Goal: Task Accomplishment & Management: Complete application form

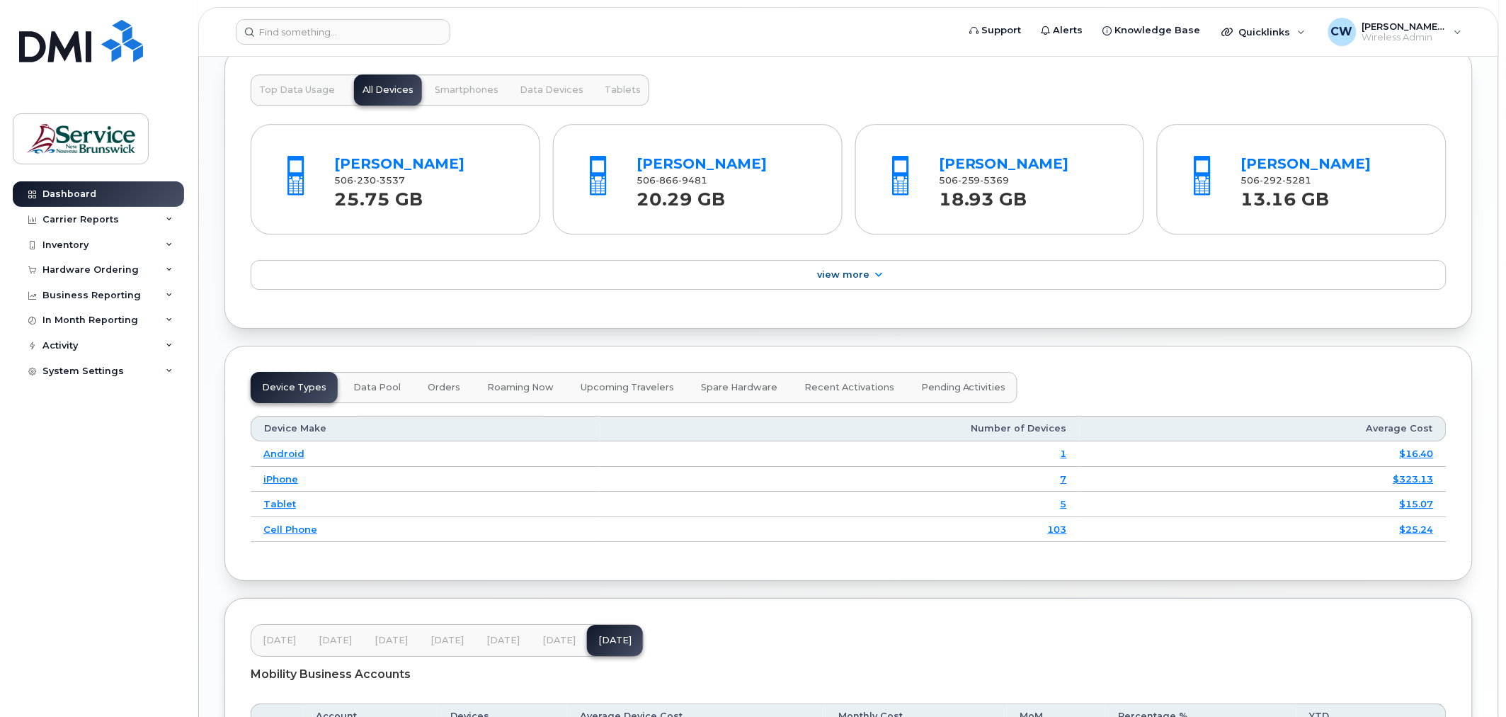
scroll to position [1181, 0]
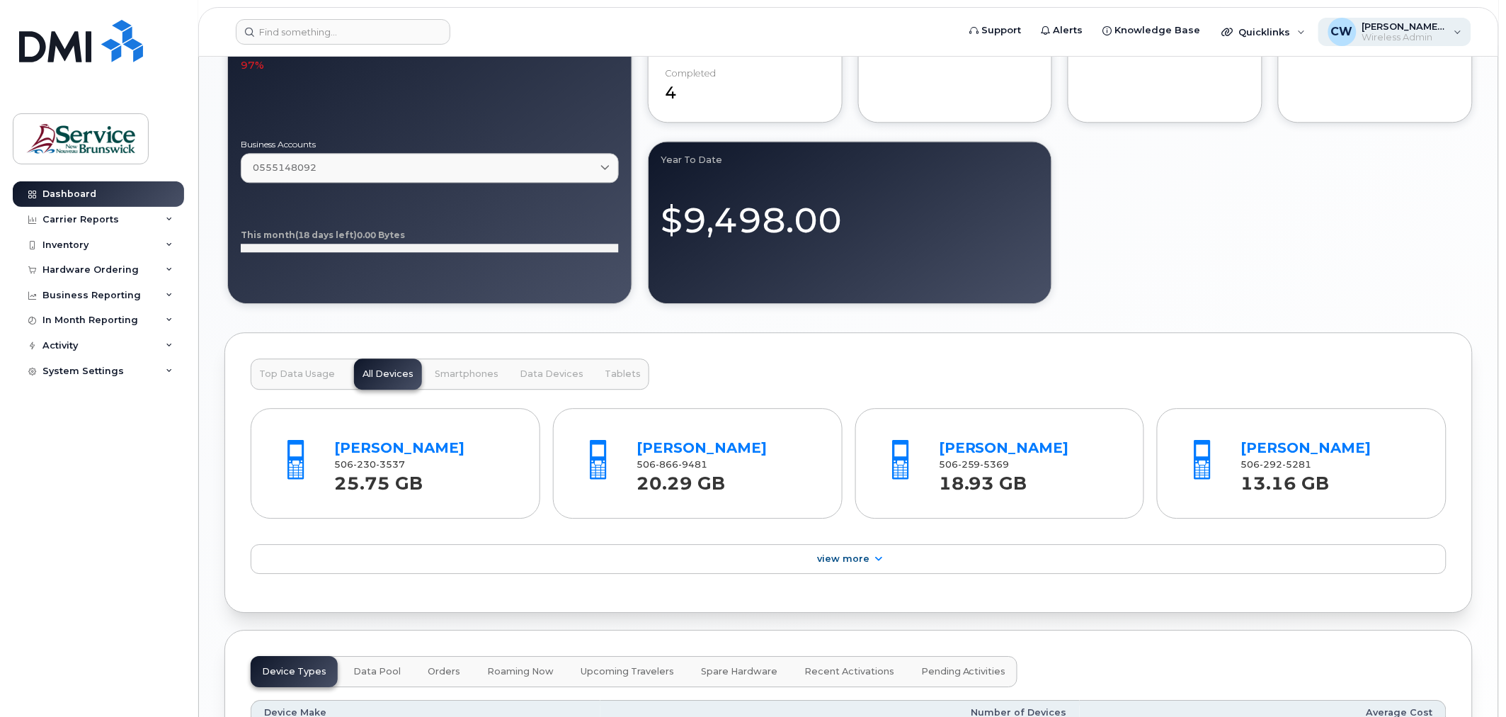
click at [1443, 32] on span "Wireless Admin" at bounding box center [1405, 37] width 85 height 11
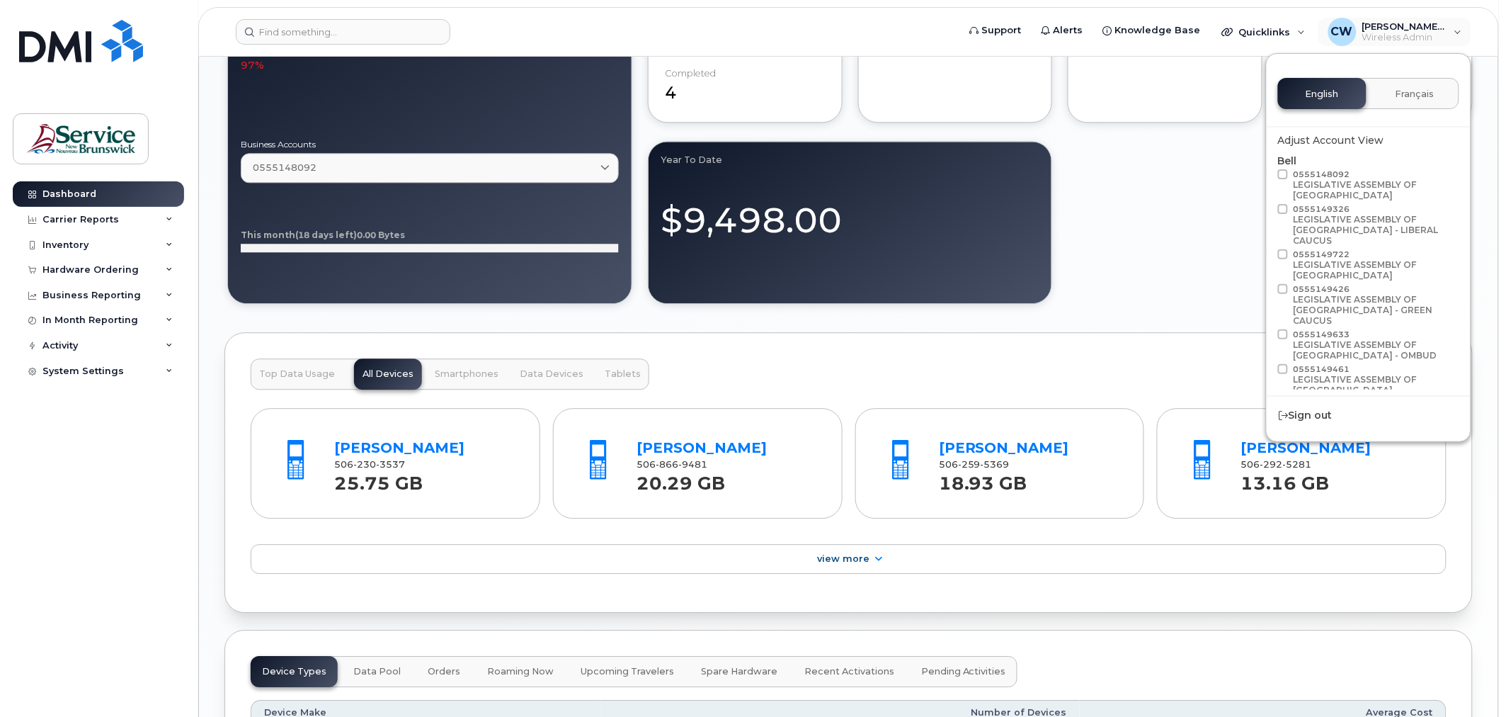
click at [1286, 172] on span at bounding box center [1283, 174] width 10 height 10
click at [1268, 172] on input "0555148092 LEGISLATIVE ASSEMBLY OF NEW BRUNSWICK" at bounding box center [1264, 172] width 7 height 7
checkbox input "true"
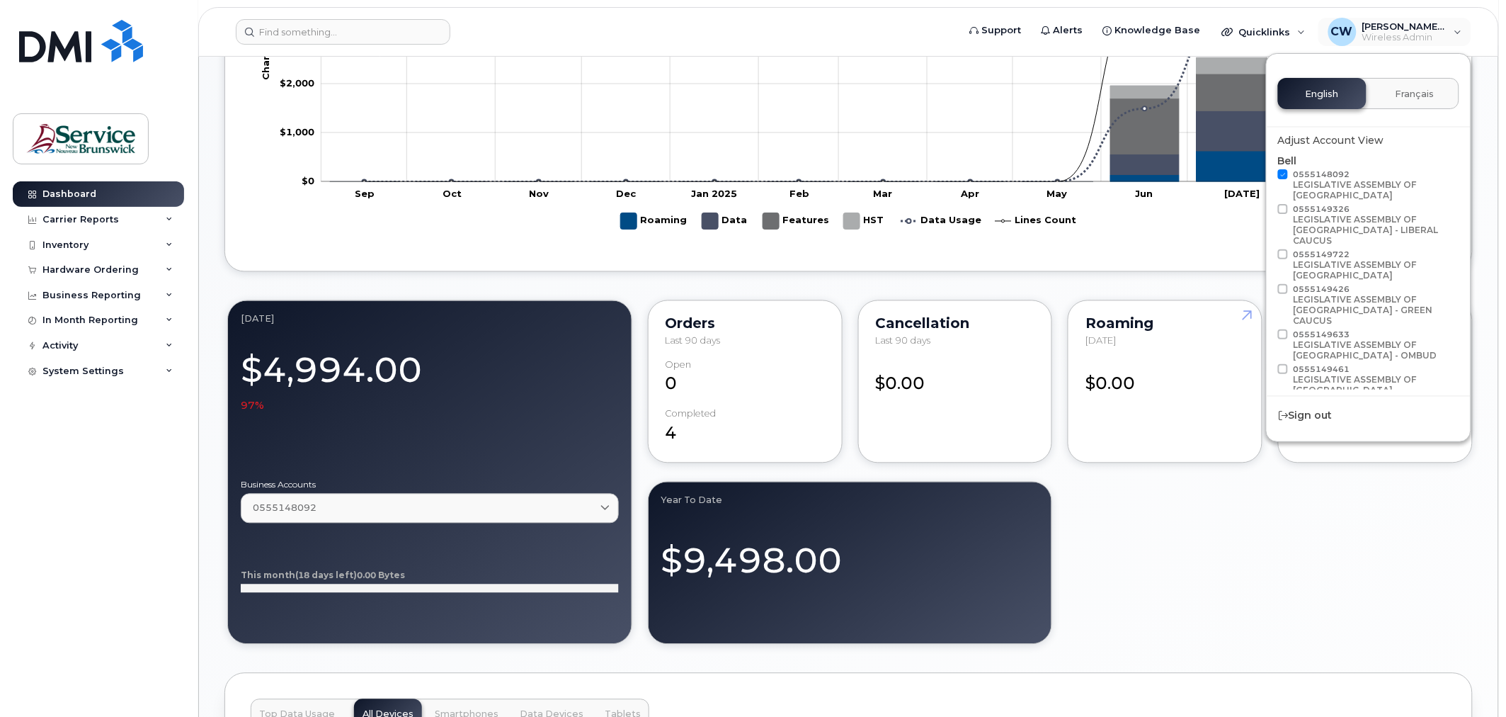
scroll to position [788, 0]
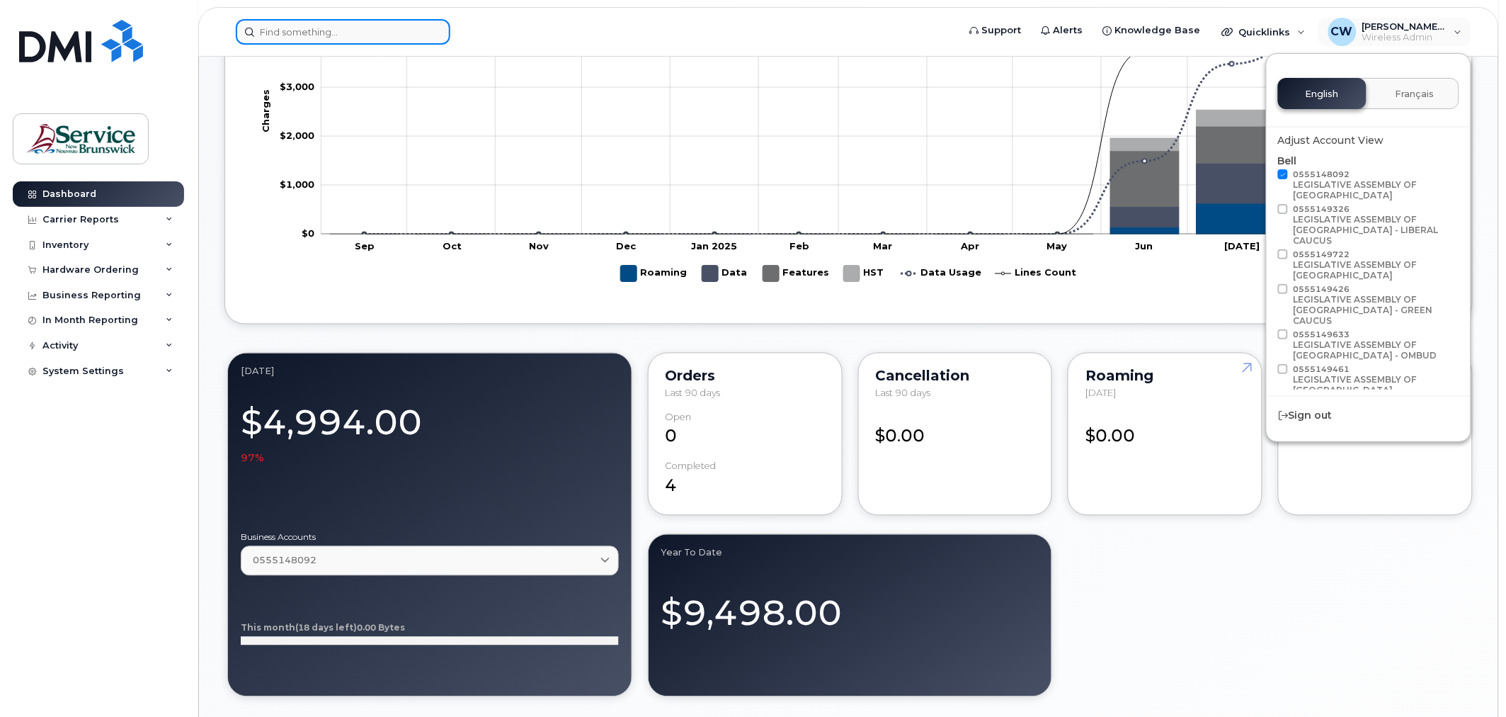
click at [336, 35] on input at bounding box center [343, 31] width 215 height 25
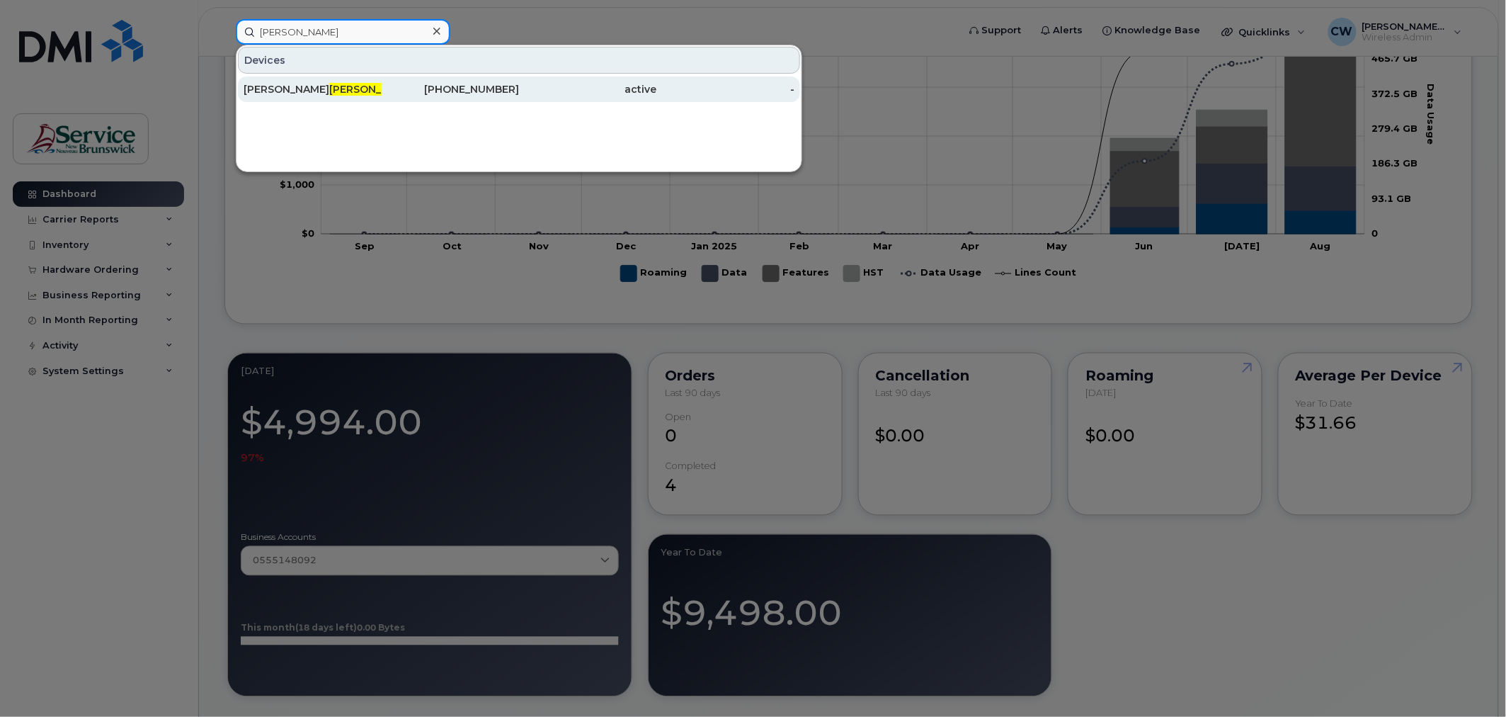
type input "perley"
click at [472, 83] on div "[PHONE_NUMBER]" at bounding box center [451, 89] width 138 height 14
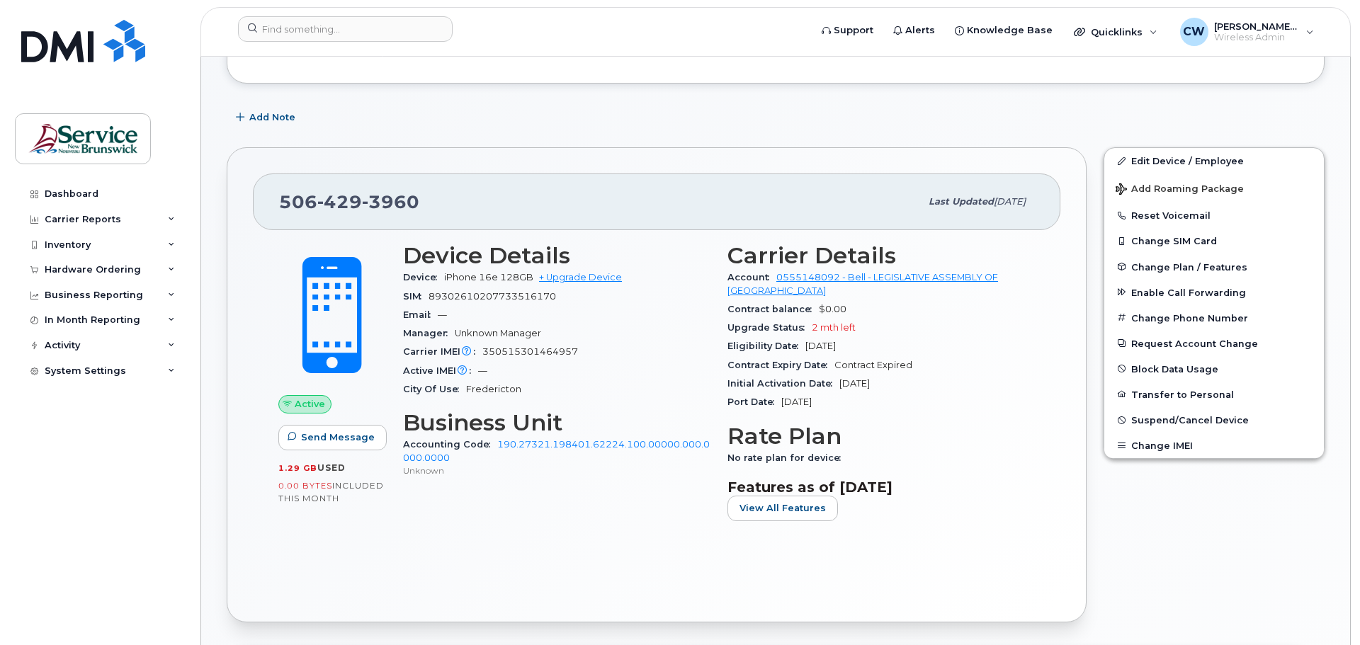
scroll to position [283, 0]
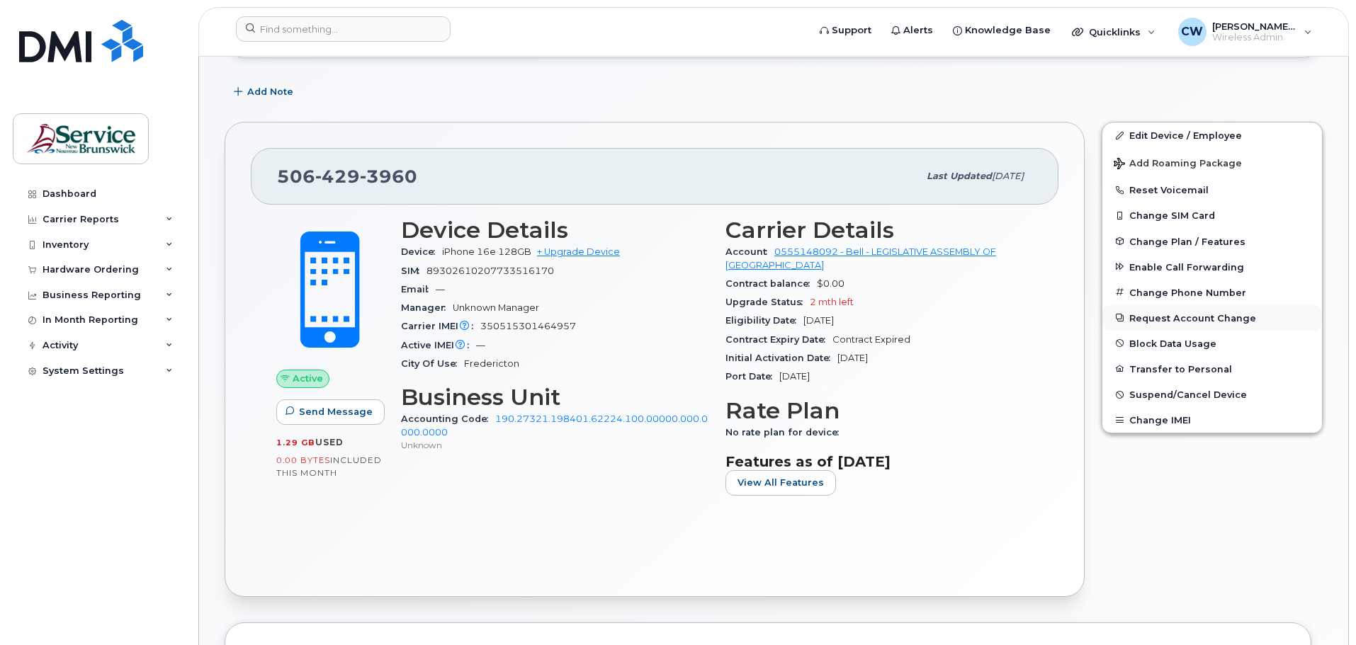
click at [1200, 318] on button "Request Account Change" at bounding box center [1212, 317] width 220 height 25
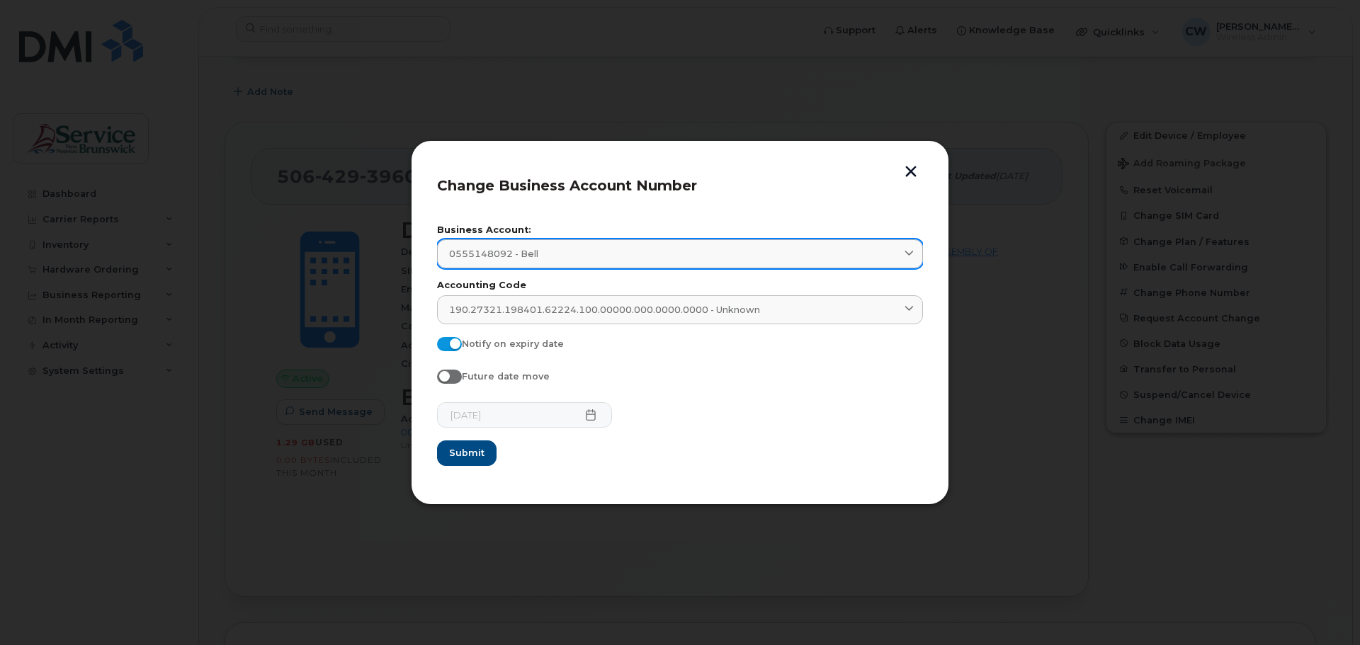
click at [784, 256] on div "0555148092 - Bell" at bounding box center [680, 253] width 462 height 13
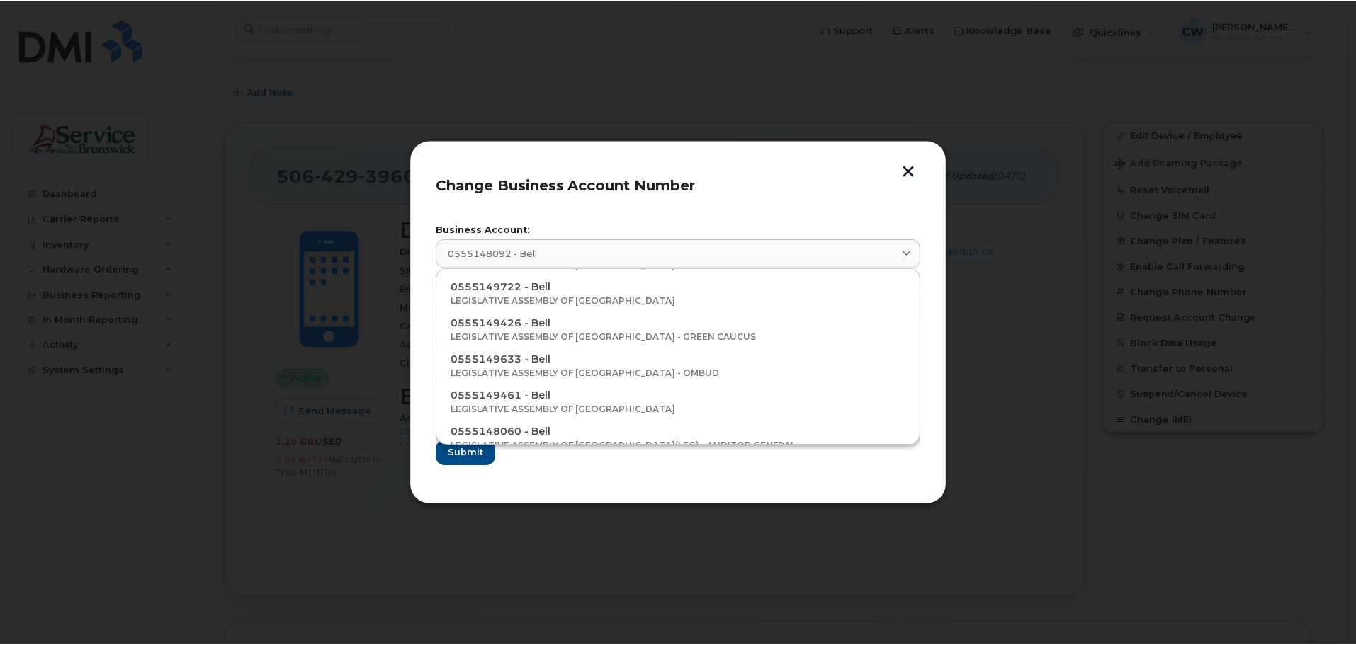
scroll to position [37, 0]
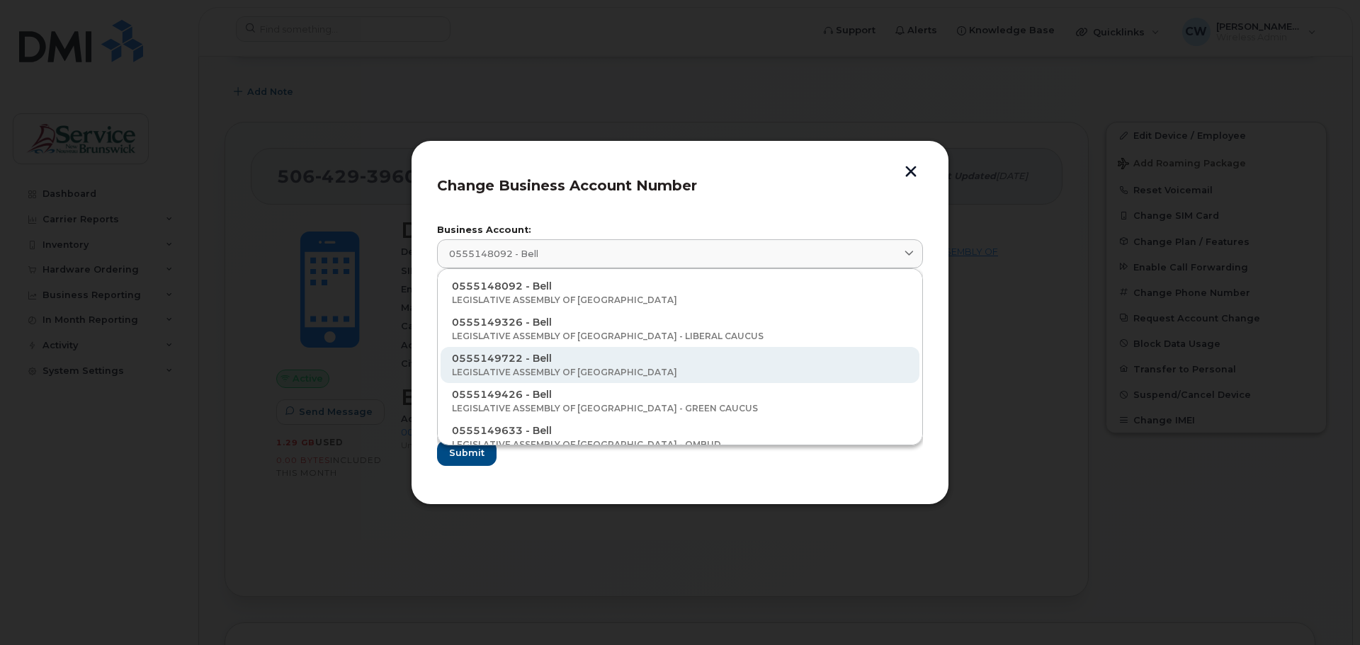
click at [554, 375] on p "LEGISLATIVE ASSEMBLY OF [GEOGRAPHIC_DATA]" at bounding box center [680, 372] width 456 height 13
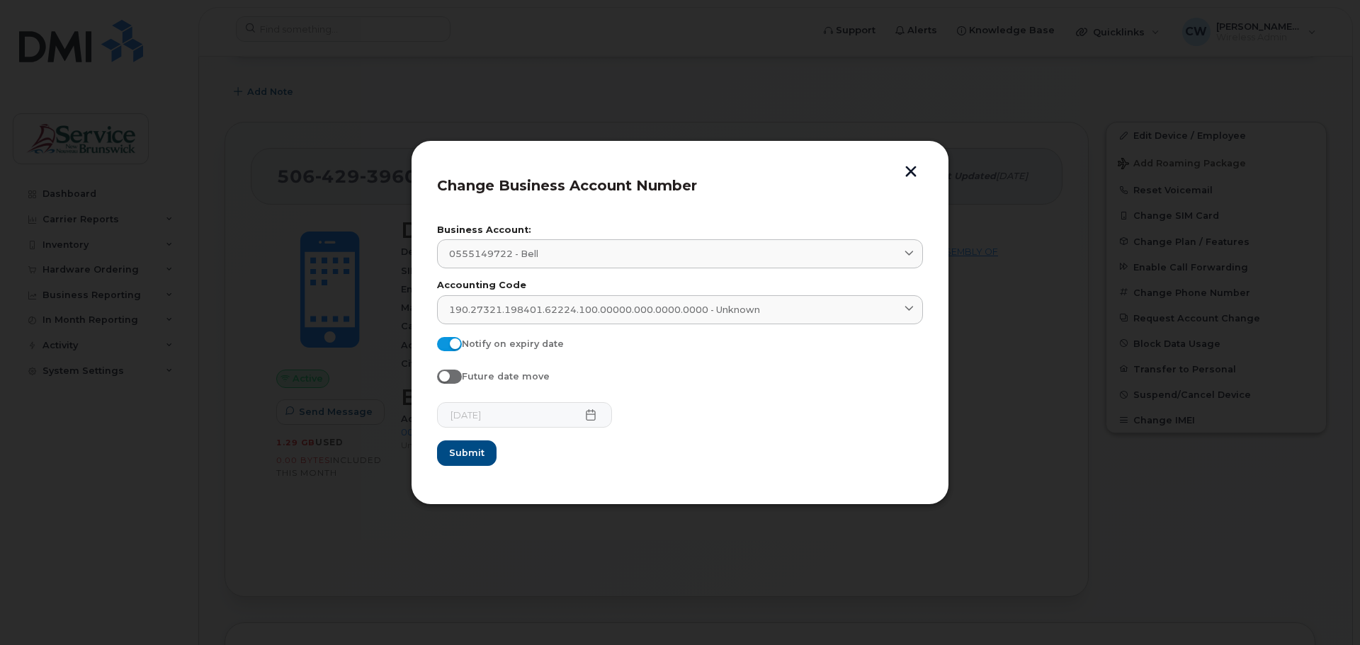
click at [458, 345] on span at bounding box center [449, 344] width 25 height 14
click at [448, 345] on input "Notify on expiry date" at bounding box center [442, 342] width 11 height 11
click at [447, 338] on input "Notify on expiry date" at bounding box center [442, 342] width 11 height 11
checkbox input "true"
click at [586, 420] on icon at bounding box center [590, 414] width 9 height 11
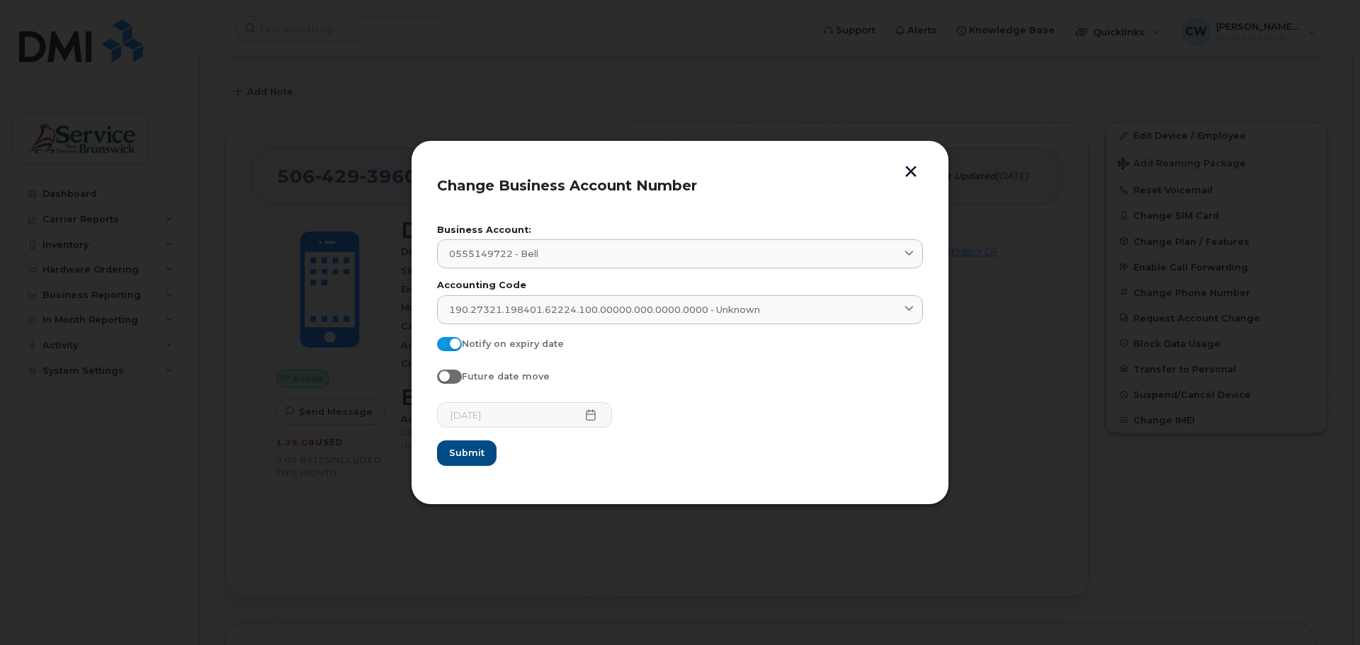
click at [586, 414] on icon at bounding box center [590, 414] width 9 height 11
click at [912, 171] on button "button" at bounding box center [910, 173] width 21 height 15
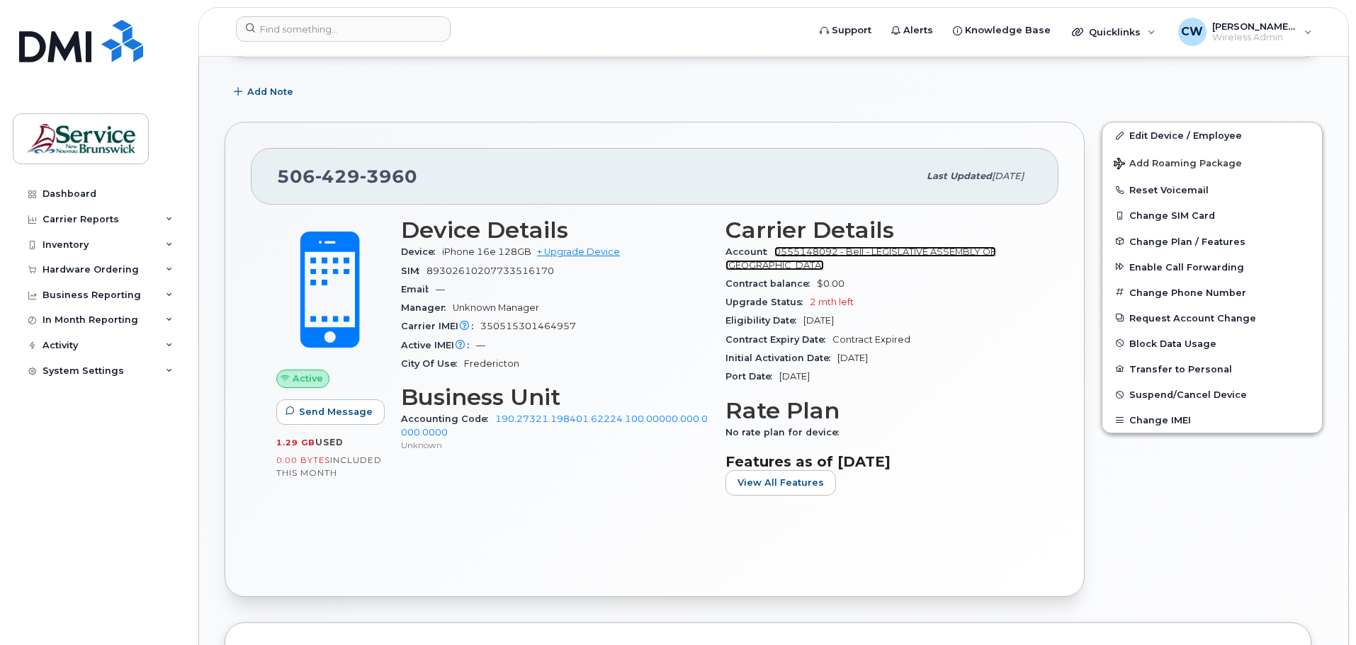
click at [831, 248] on link "0555148092 - Bell - LEGISLATIVE ASSEMBLY OF NEW BRUNSWICK" at bounding box center [860, 257] width 271 height 23
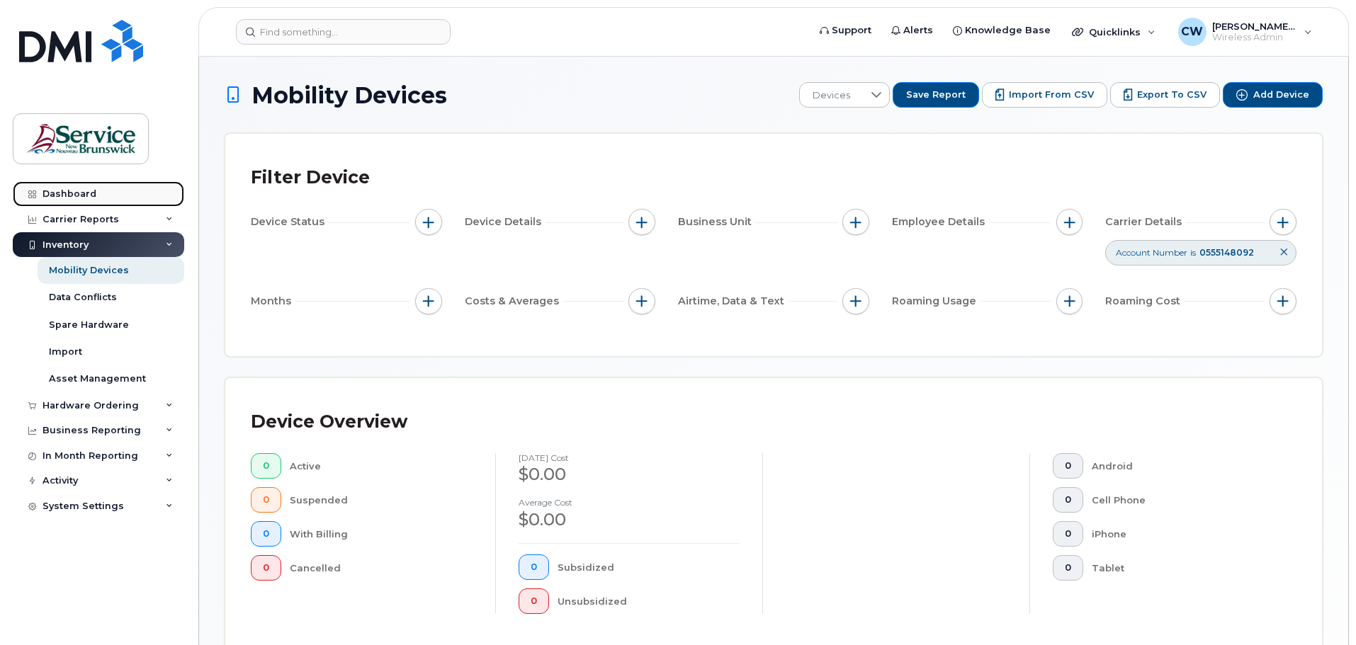
click at [93, 203] on link "Dashboard" at bounding box center [98, 193] width 171 height 25
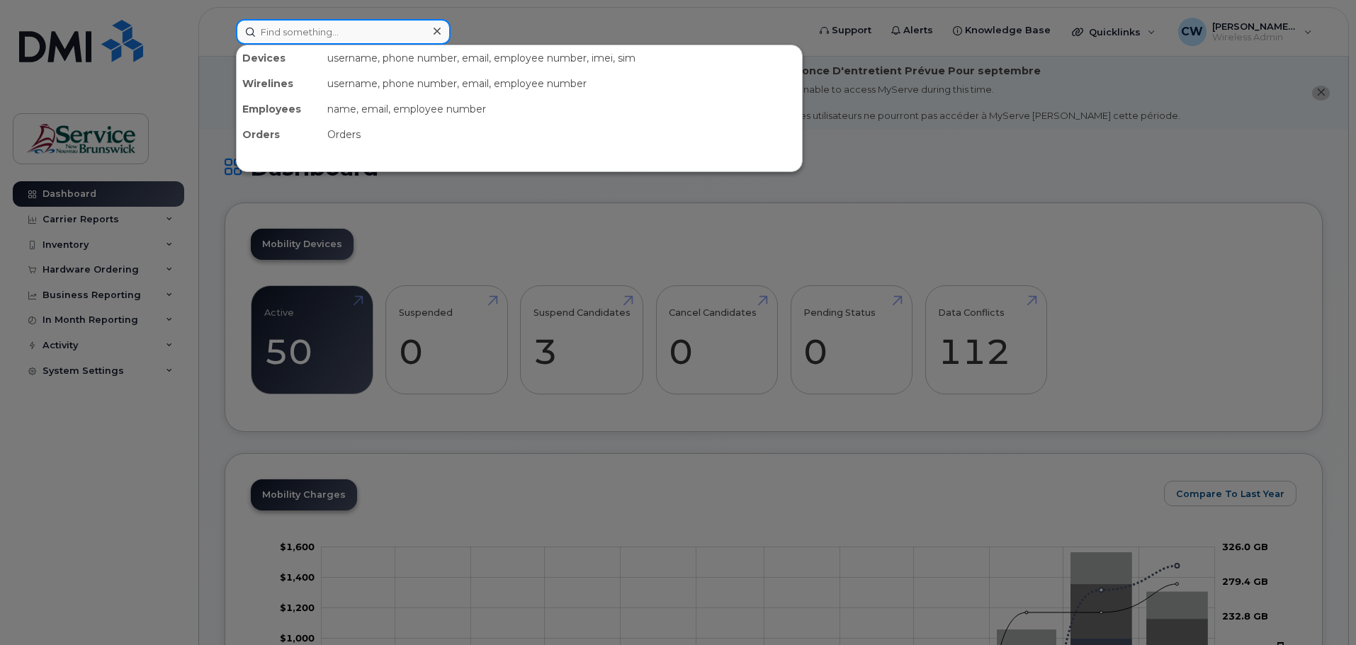
click at [308, 40] on input at bounding box center [343, 31] width 215 height 25
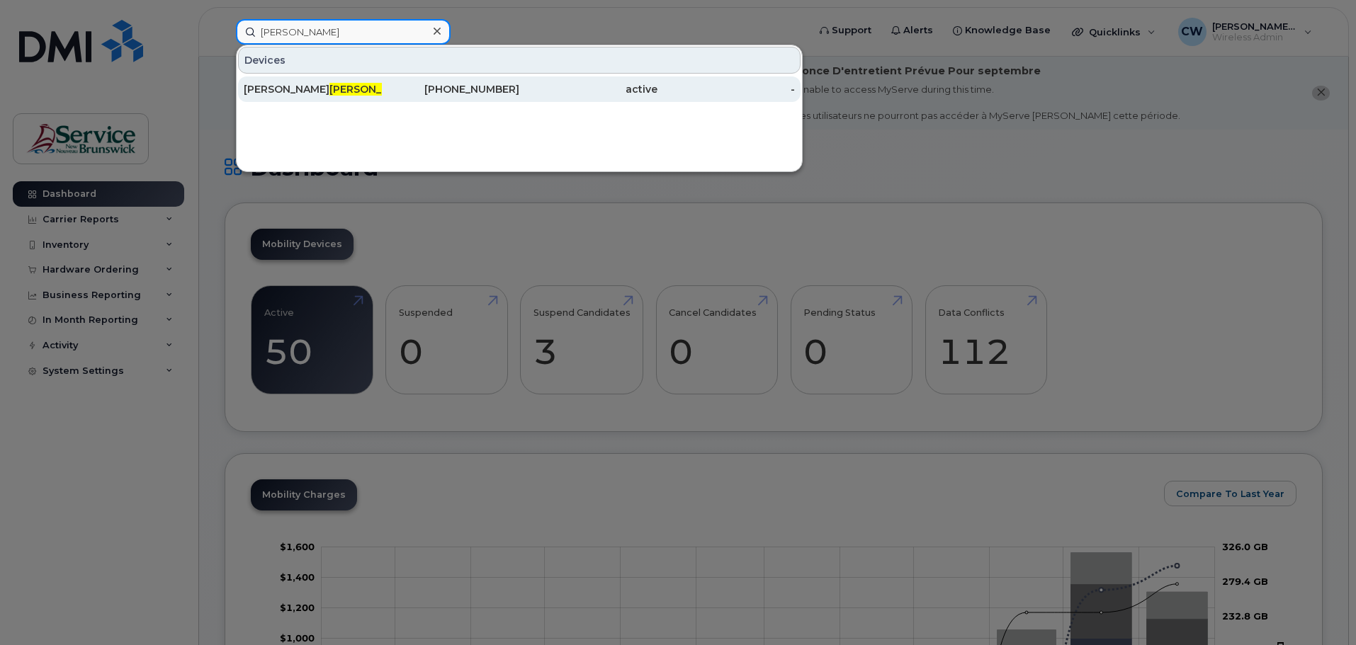
type input "perley"
click at [462, 86] on div "[PHONE_NUMBER]" at bounding box center [451, 89] width 138 height 14
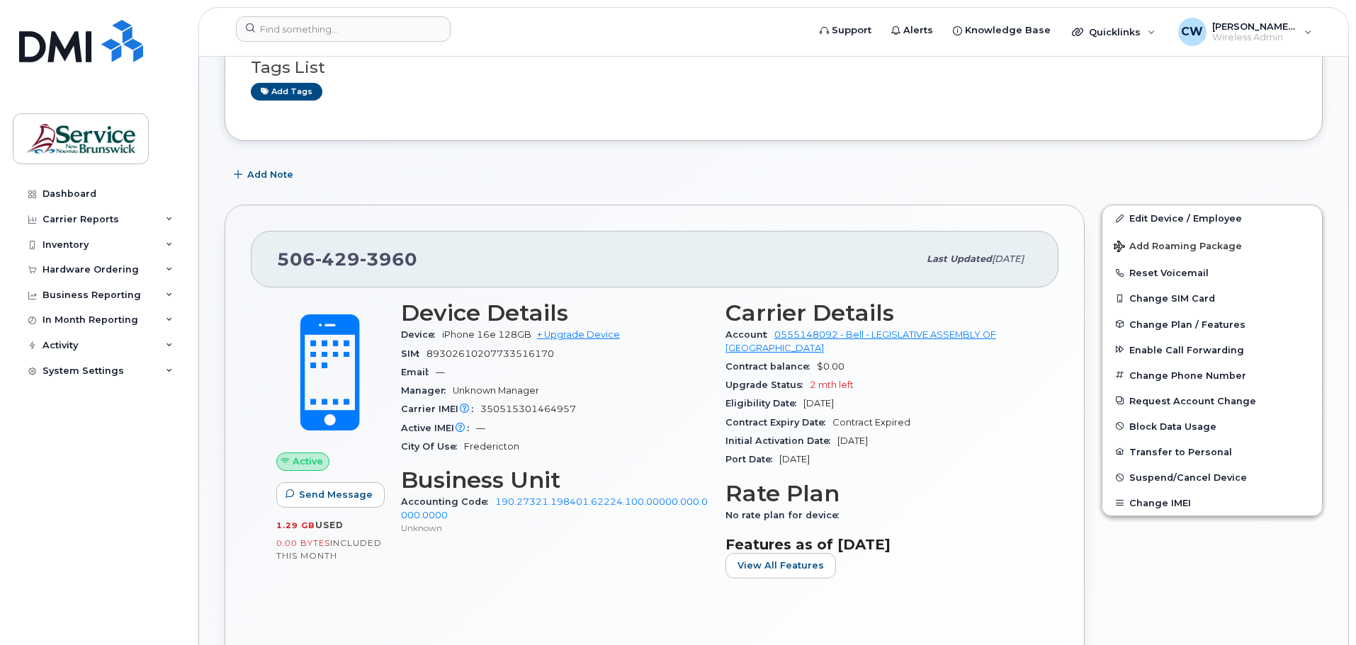
scroll to position [283, 0]
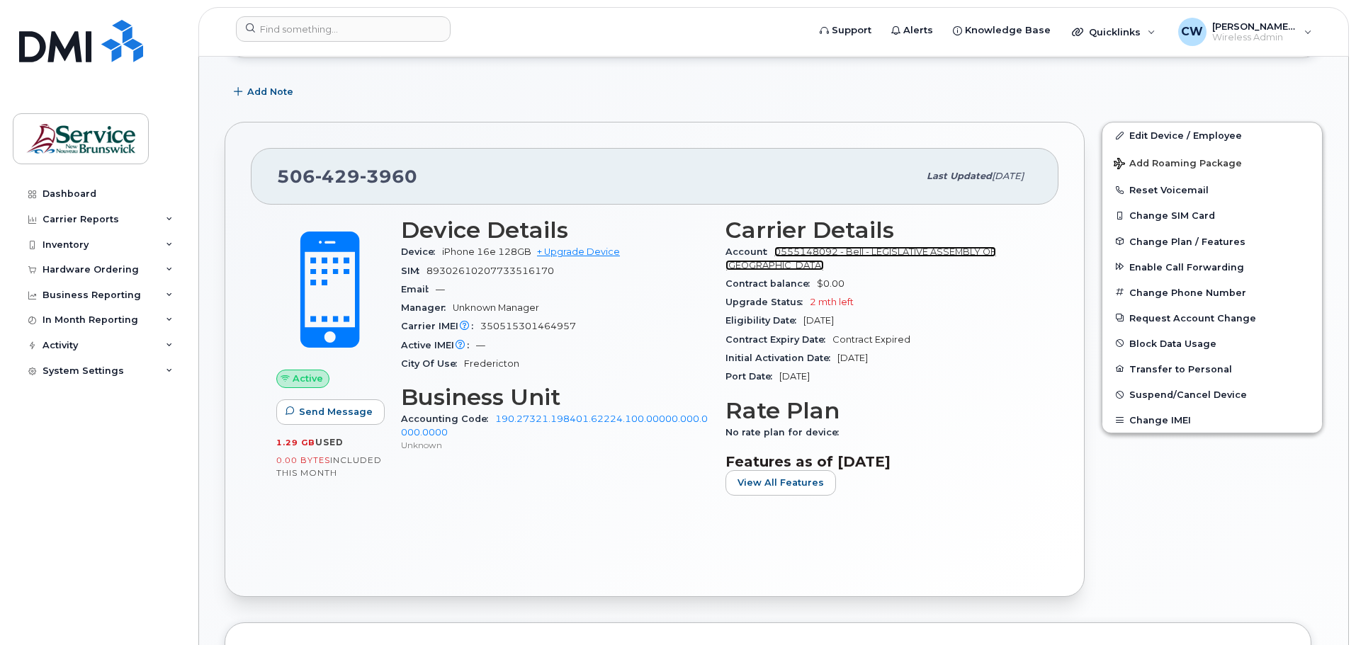
click at [906, 256] on link "0555148092 - Bell - LEGISLATIVE ASSEMBLY OF [GEOGRAPHIC_DATA]" at bounding box center [860, 257] width 271 height 23
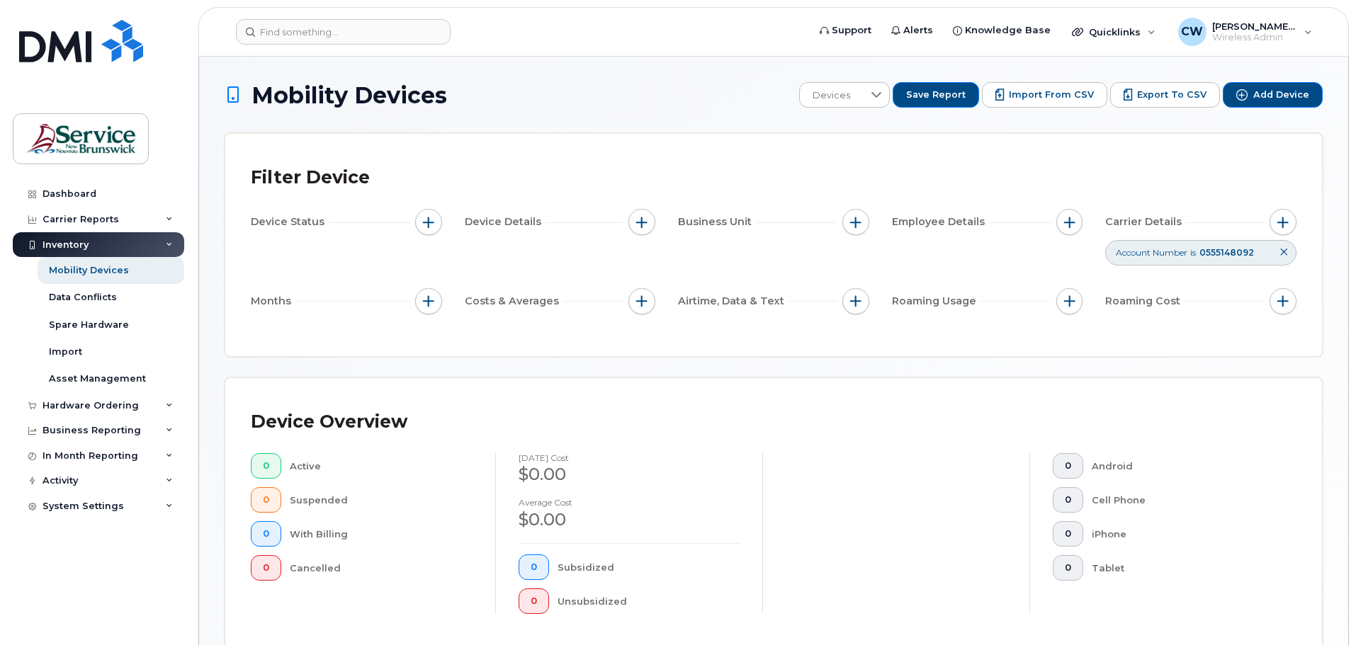
click at [809, 467] on div at bounding box center [895, 533] width 267 height 161
click at [1285, 228] on button "button" at bounding box center [1282, 222] width 27 height 27
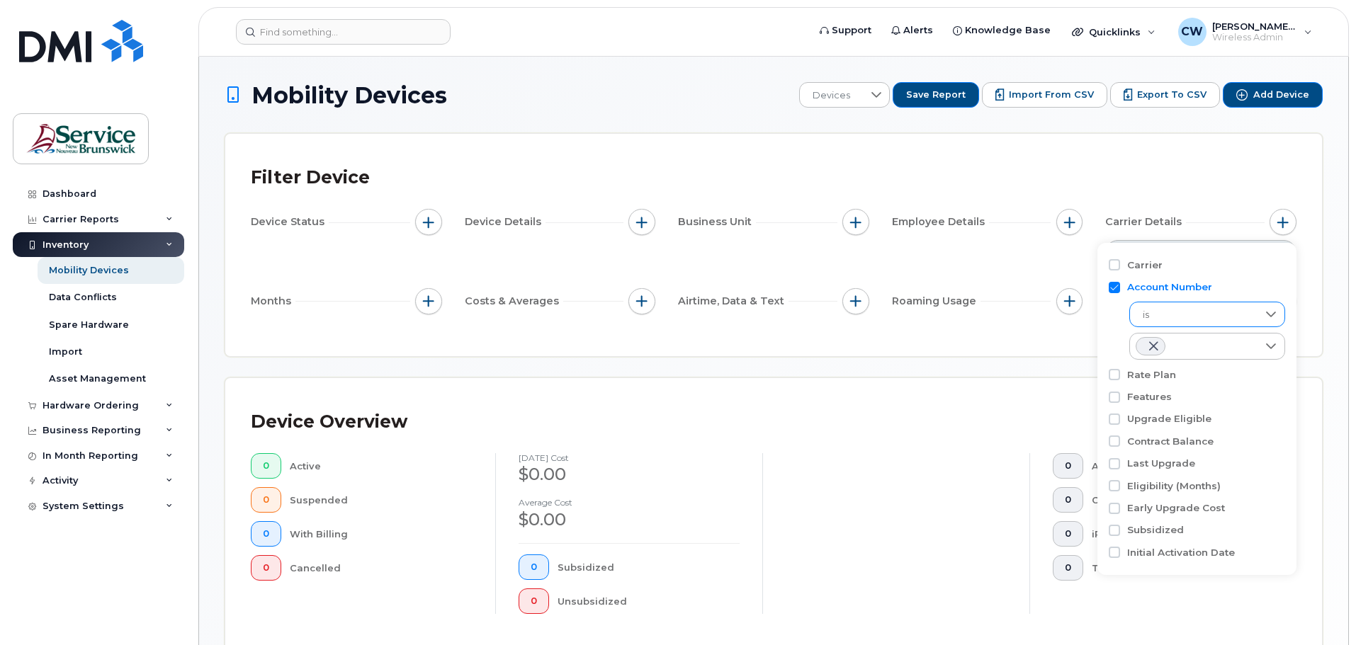
click at [1181, 319] on span "is" at bounding box center [1193, 314] width 127 height 25
click at [1250, 184] on div "Filter Device" at bounding box center [773, 177] width 1045 height 37
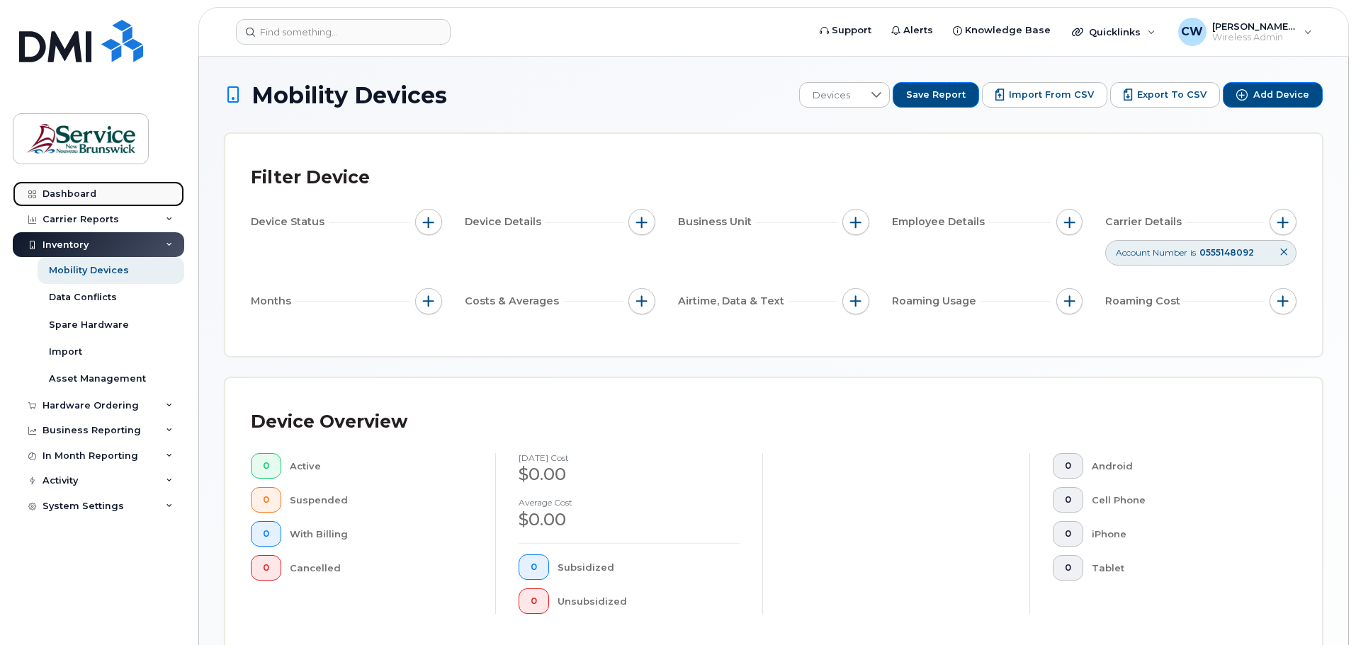
click at [84, 200] on link "Dashboard" at bounding box center [98, 193] width 171 height 25
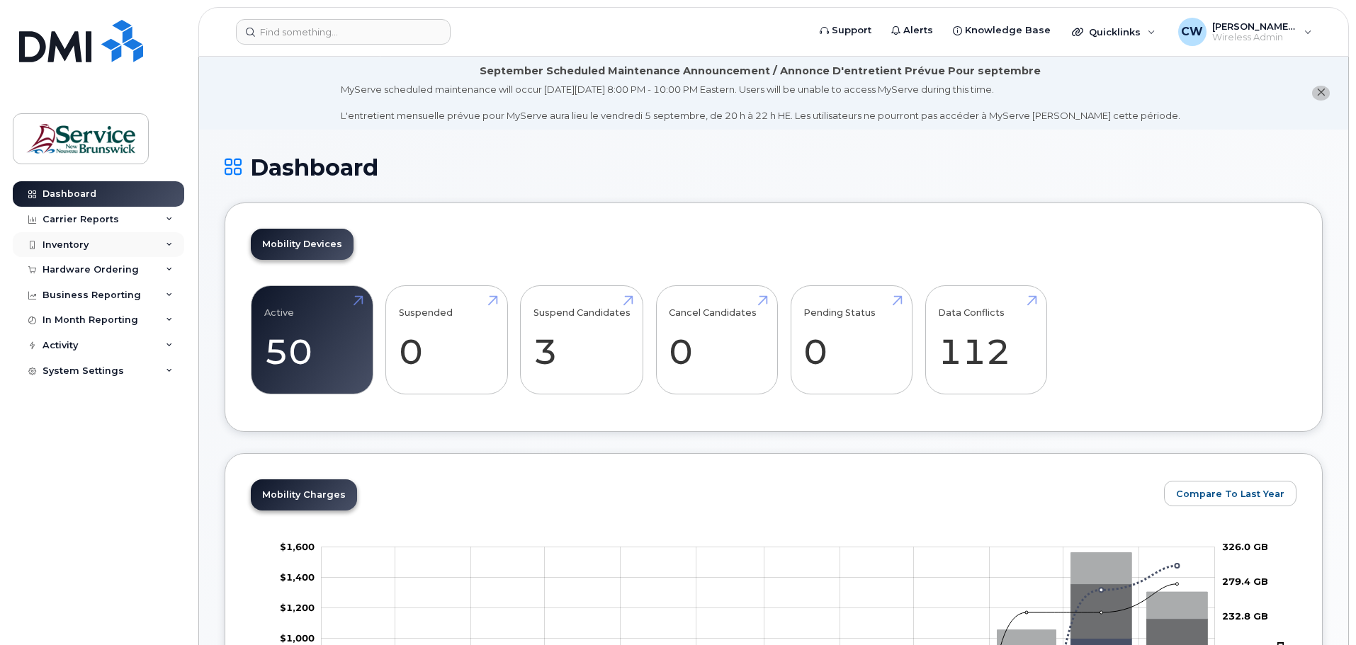
click at [66, 237] on div "Inventory" at bounding box center [98, 244] width 171 height 25
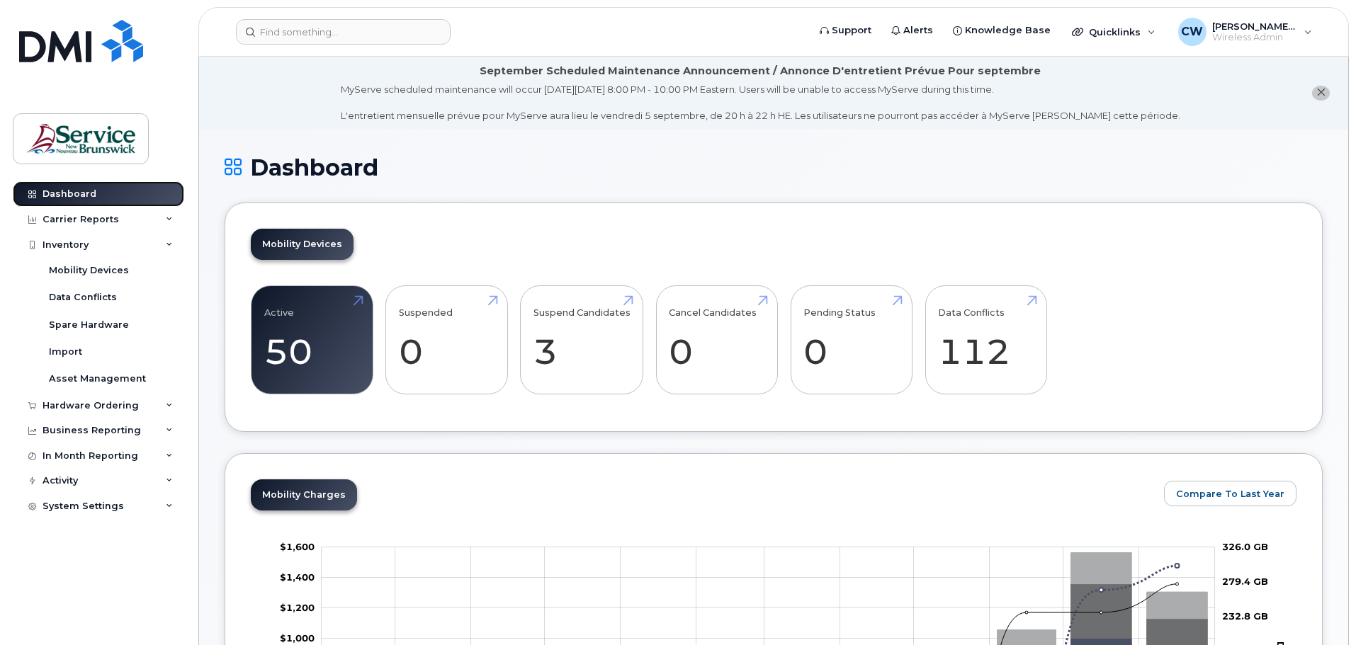
click at [99, 195] on link "Dashboard" at bounding box center [98, 193] width 171 height 25
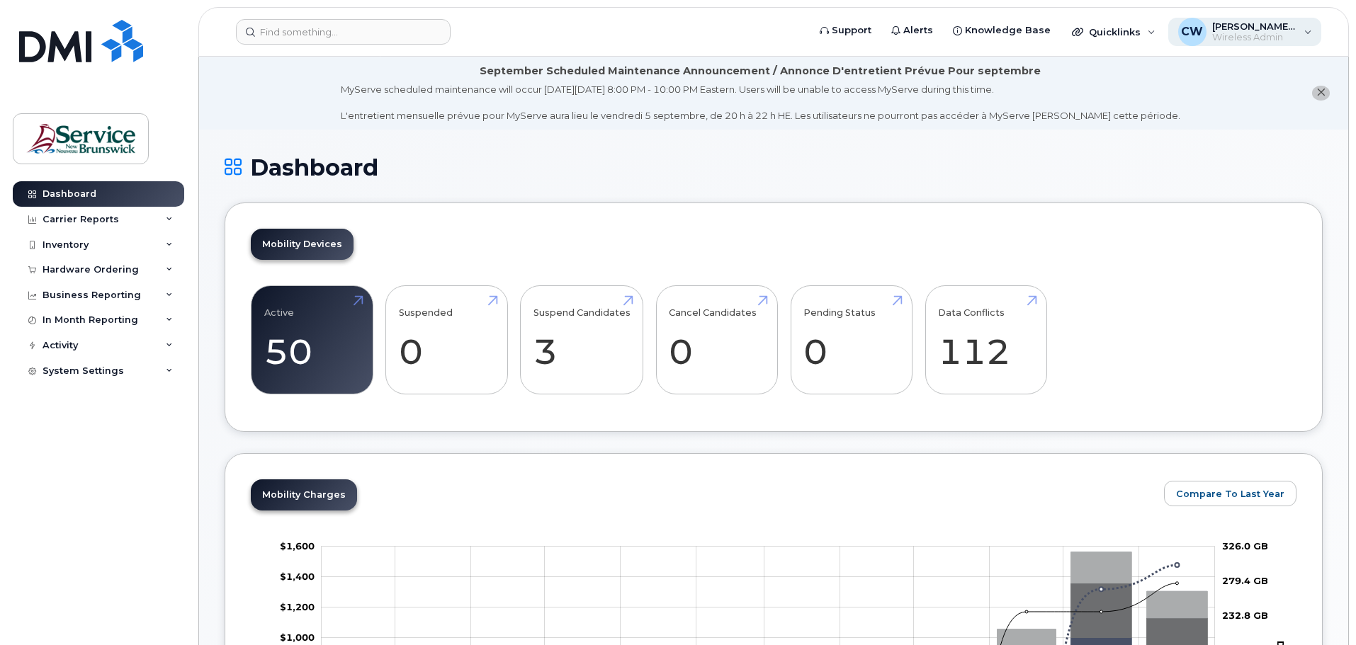
click at [1312, 29] on div "CW [PERSON_NAME] (LEG) Wireless Admin" at bounding box center [1245, 32] width 154 height 28
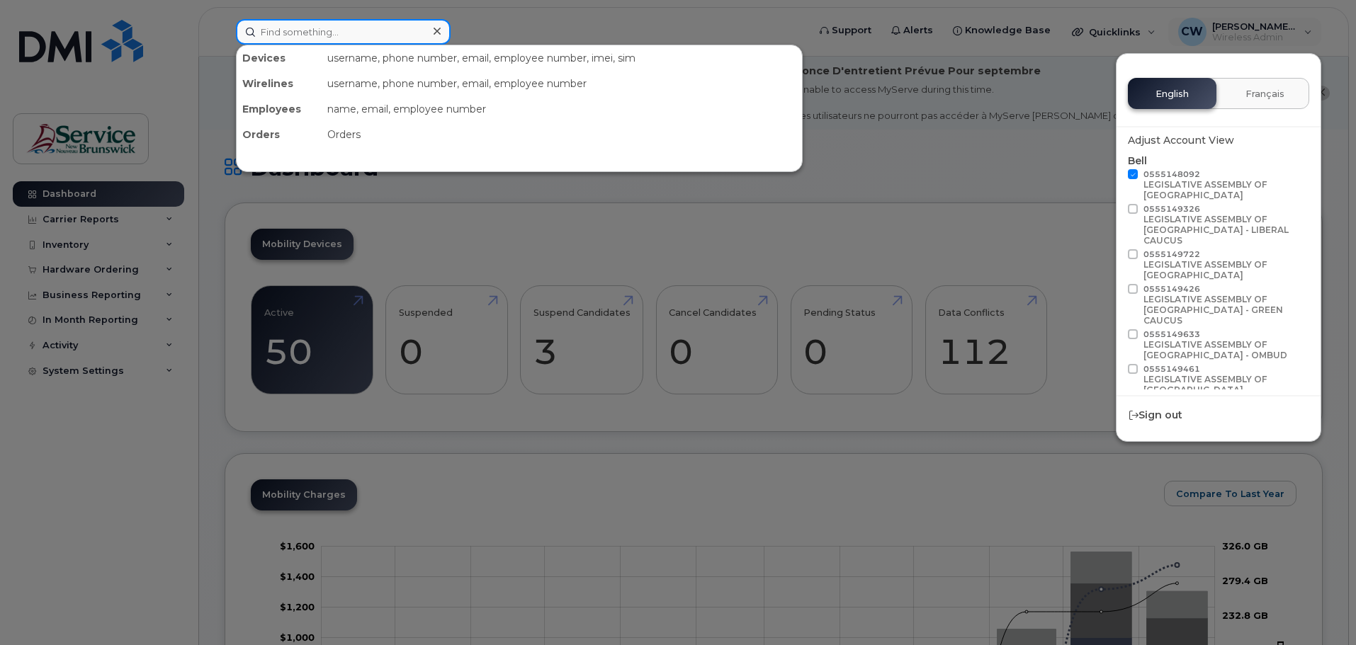
click at [312, 33] on input at bounding box center [343, 31] width 215 height 25
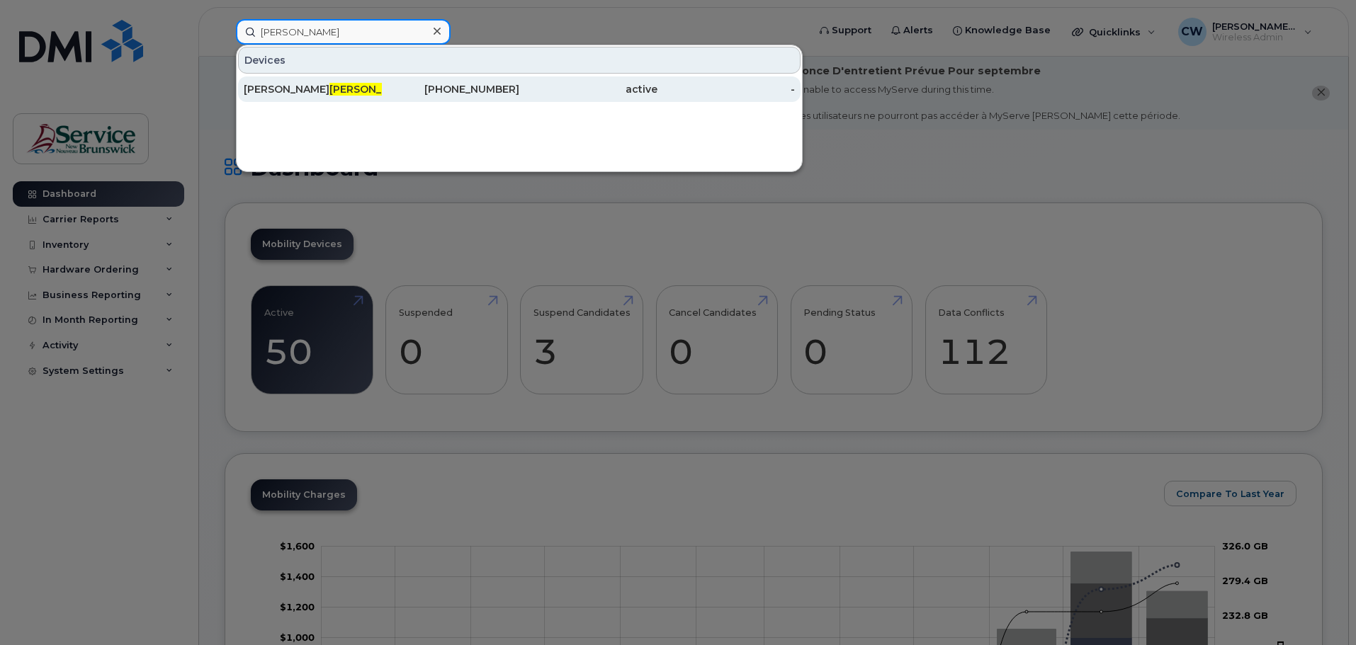
type input "perley"
click at [481, 94] on div "506-429-3960" at bounding box center [451, 89] width 138 height 14
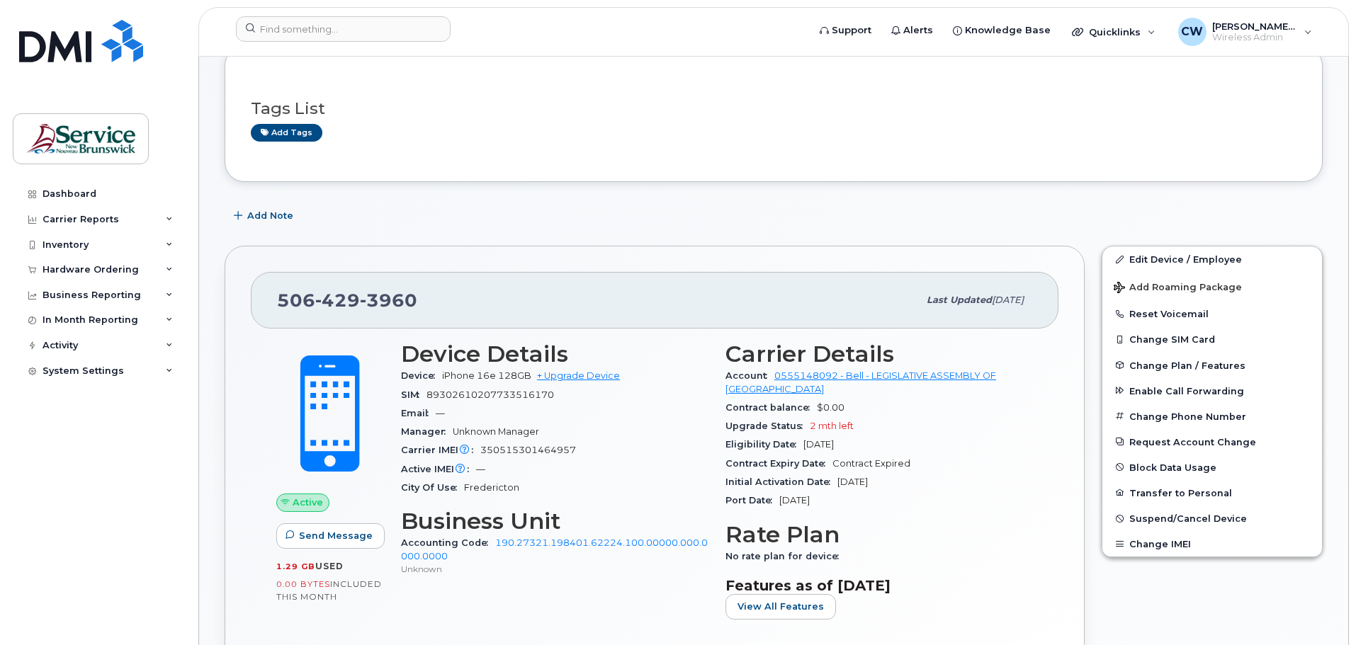
scroll to position [212, 0]
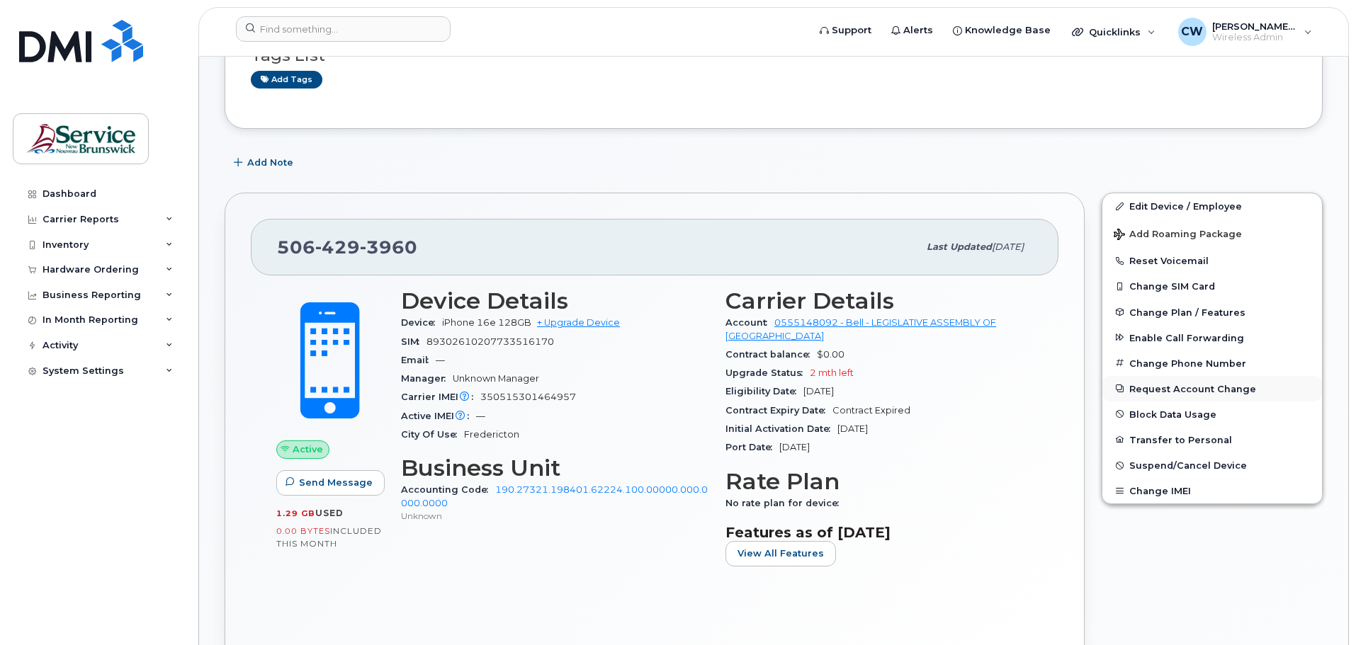
click at [1193, 388] on button "Request Account Change" at bounding box center [1212, 388] width 220 height 25
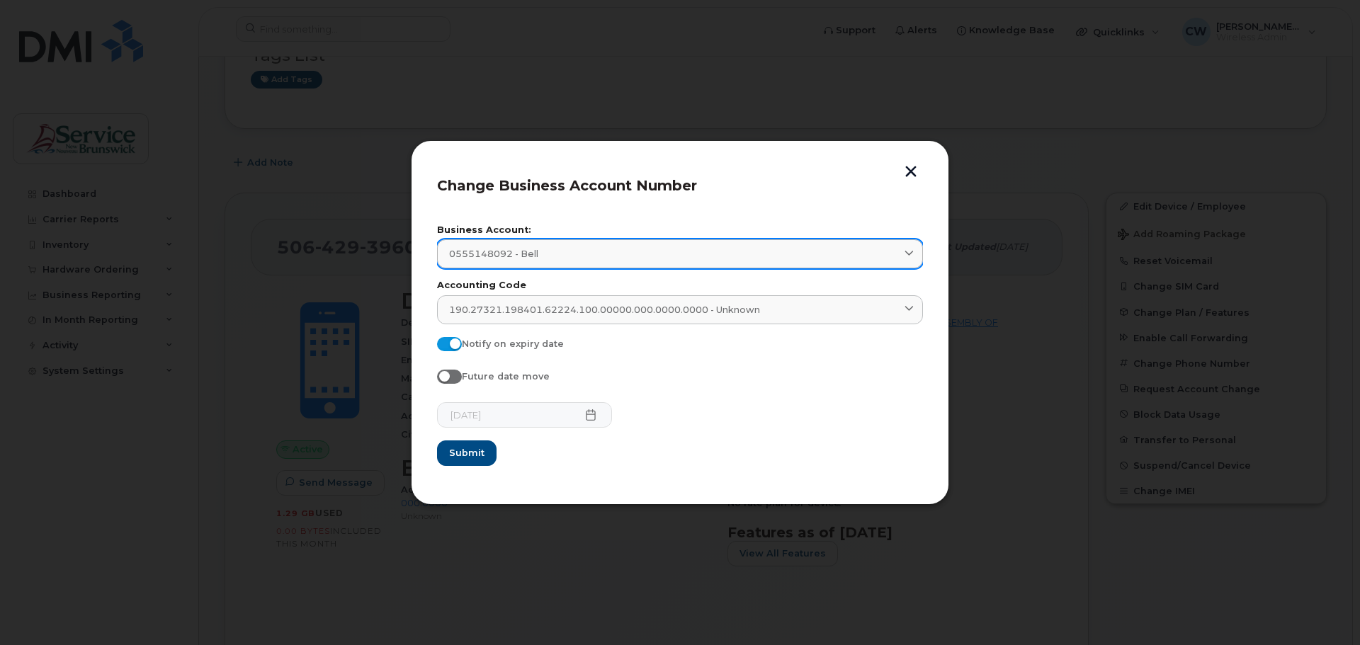
click at [591, 256] on div "0555148092 - Bell" at bounding box center [680, 253] width 462 height 13
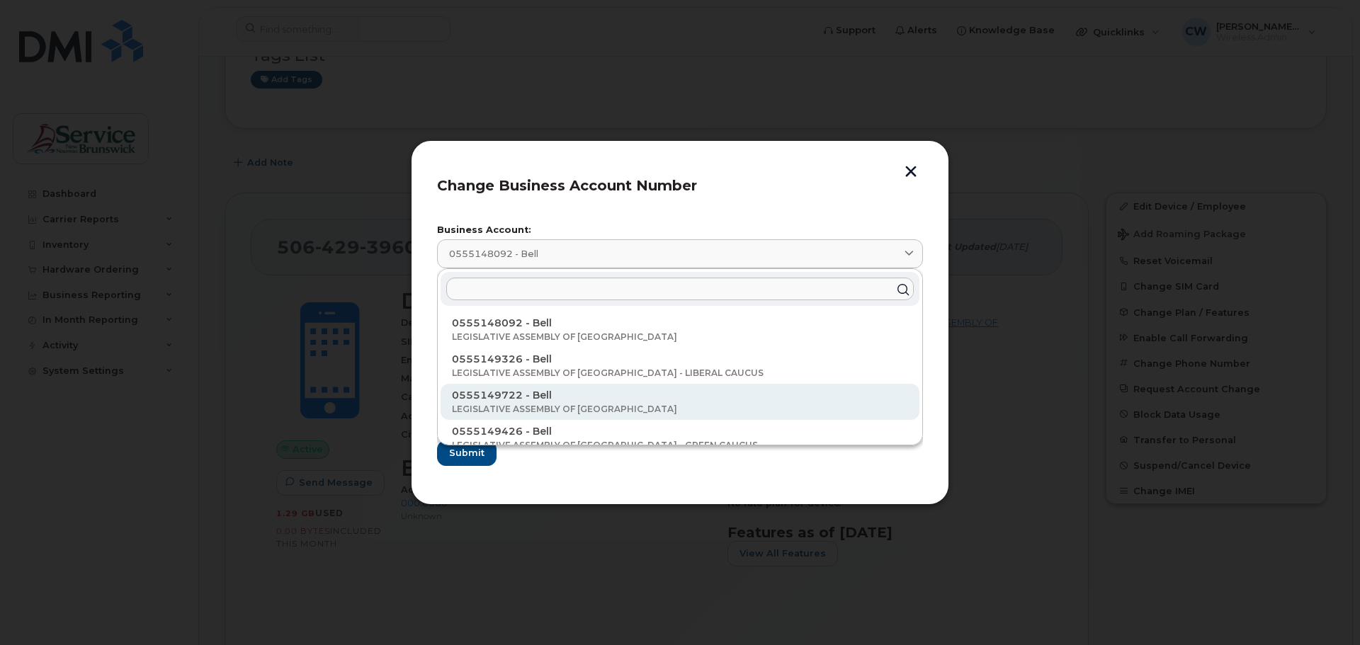
click at [565, 393] on p "0555149722 - Bell" at bounding box center [680, 395] width 456 height 15
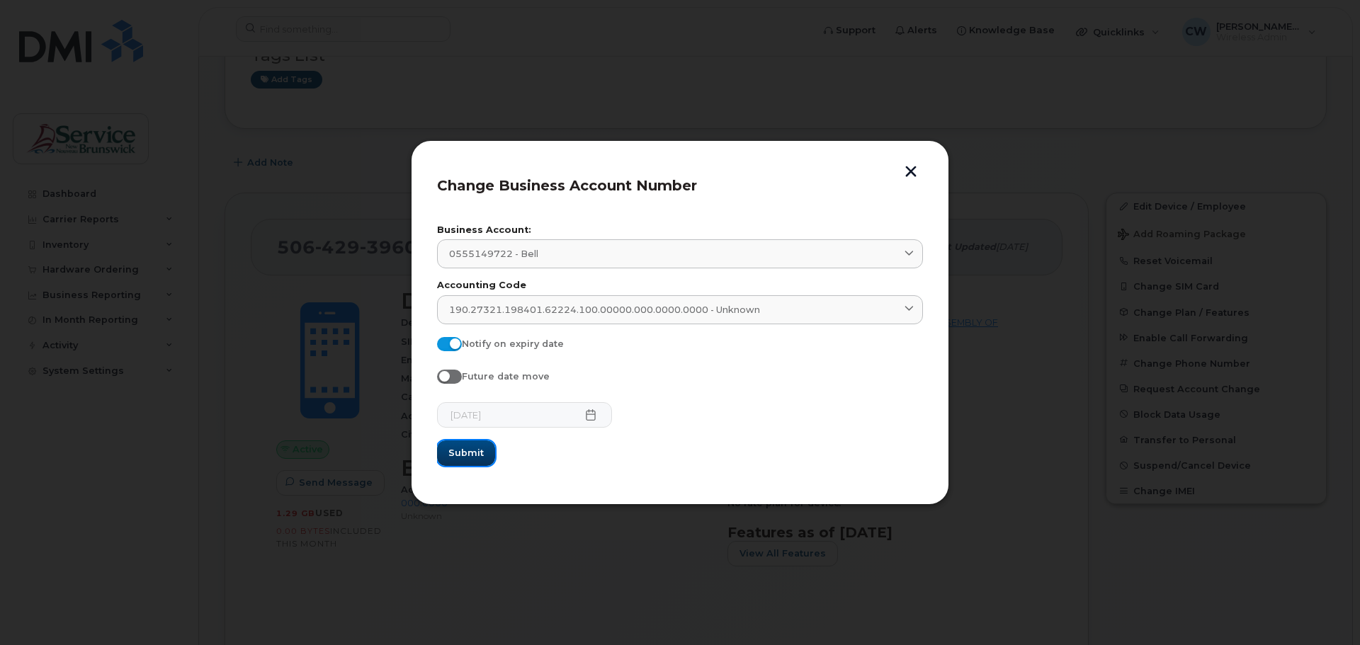
click at [460, 455] on span "Submit" at bounding box center [465, 452] width 35 height 13
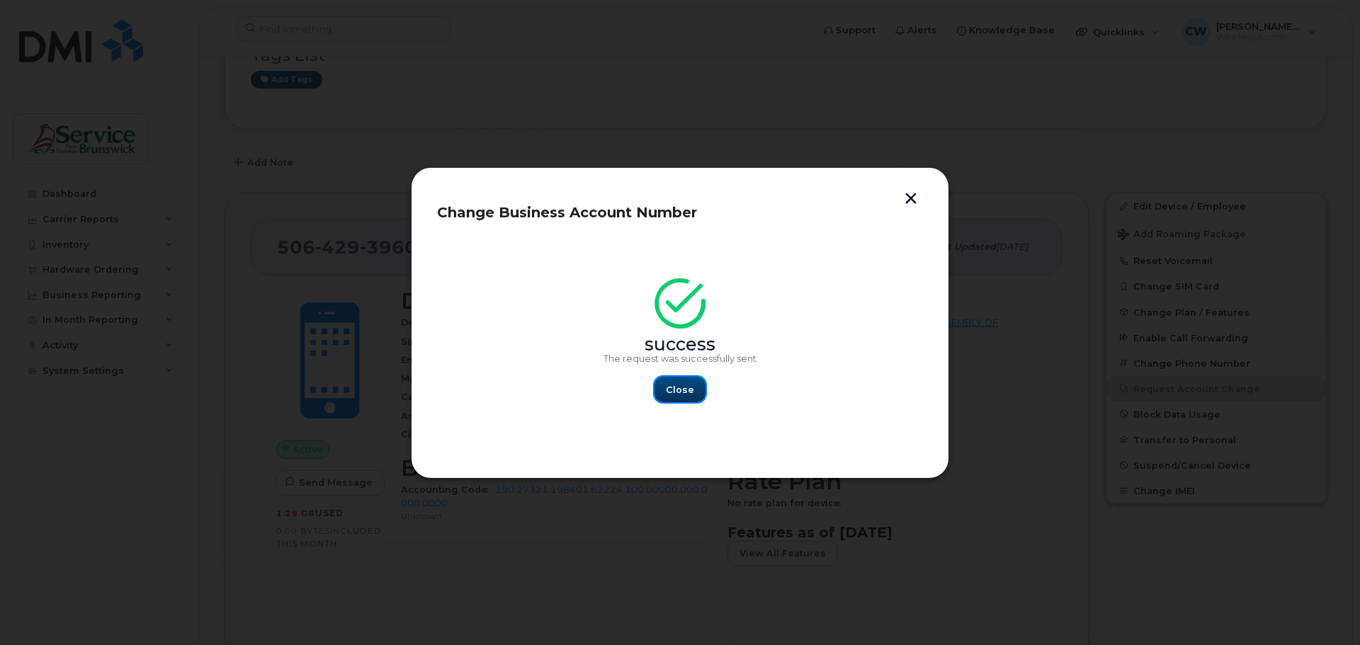
click at [676, 390] on span "Close" at bounding box center [680, 389] width 28 height 13
